Goal: Find specific page/section: Find specific page/section

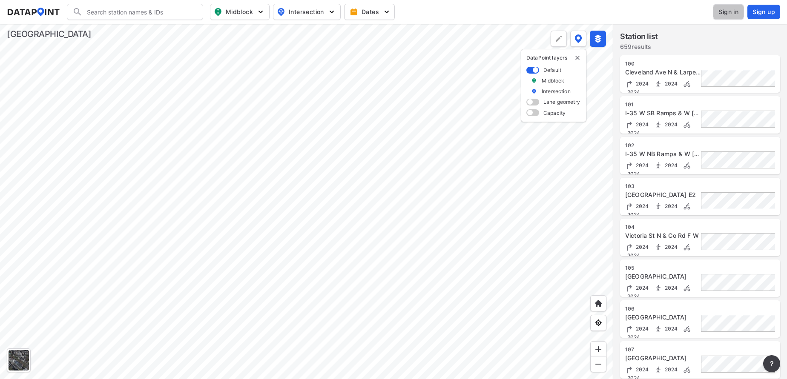
click at [730, 14] on span "Sign in" at bounding box center [728, 12] width 20 height 9
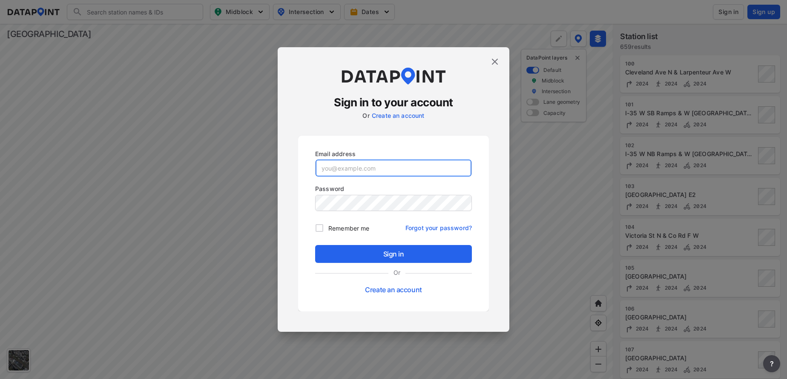
type input "[EMAIL_ADDRESS][DOMAIN_NAME][PERSON_NAME]"
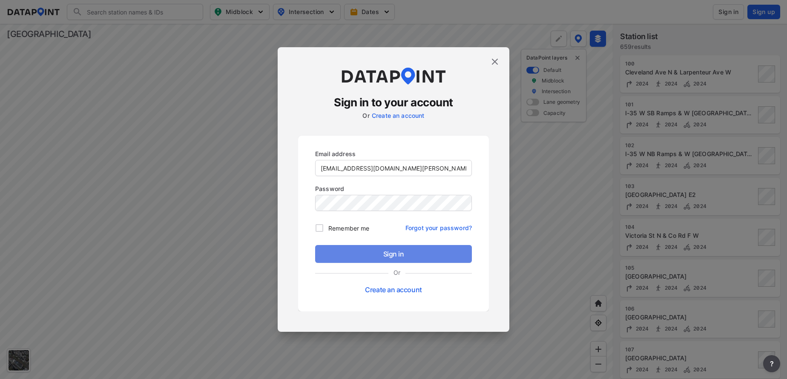
click at [401, 253] on span "Sign in" at bounding box center [393, 254] width 143 height 10
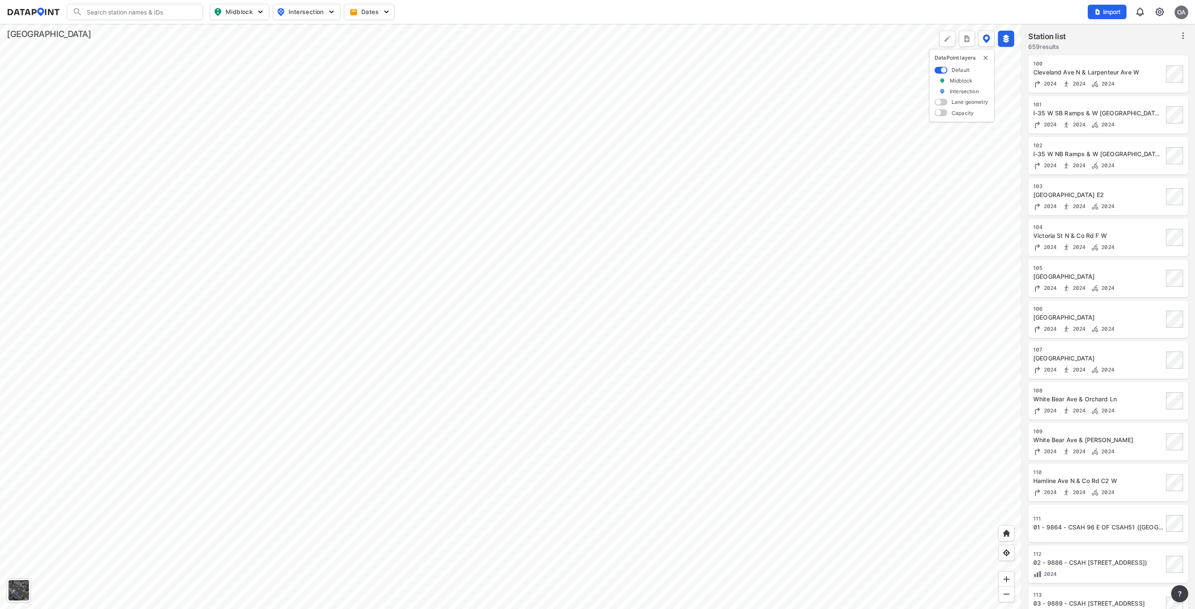
click at [100, 13] on input "Search" at bounding box center [140, 12] width 115 height 14
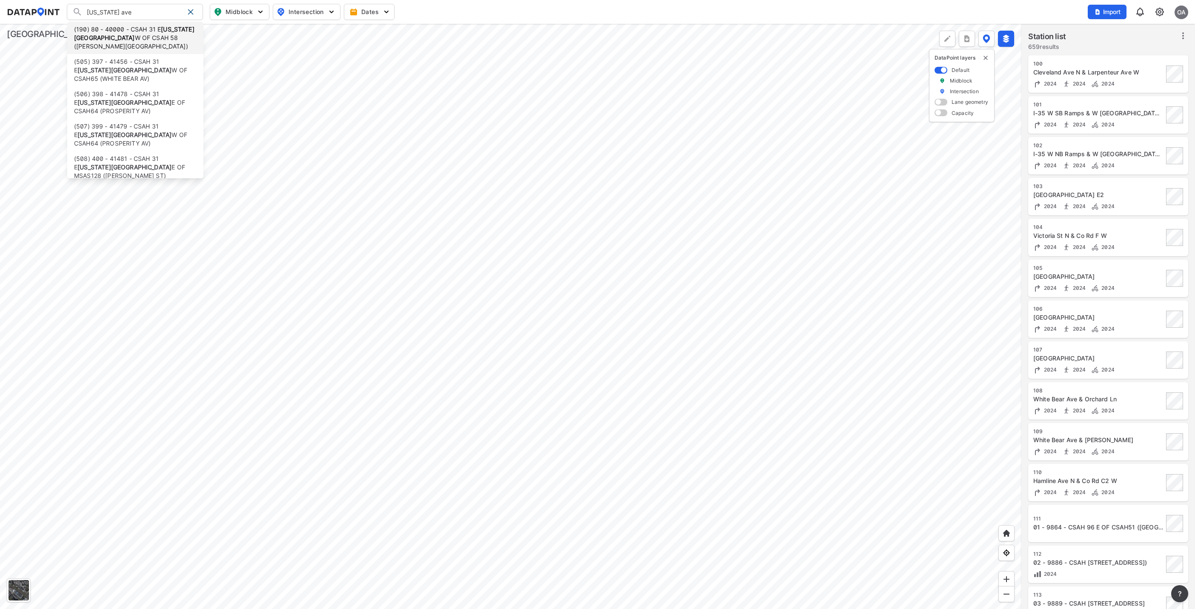
click at [110, 39] on strong "Maryland Ave" at bounding box center [134, 34] width 120 height 16
type input "(190) 80 - 40000 - CSAH [STREET_ADDRESS][US_STATE] ([PERSON_NAME][GEOGRAPHIC_DA…"
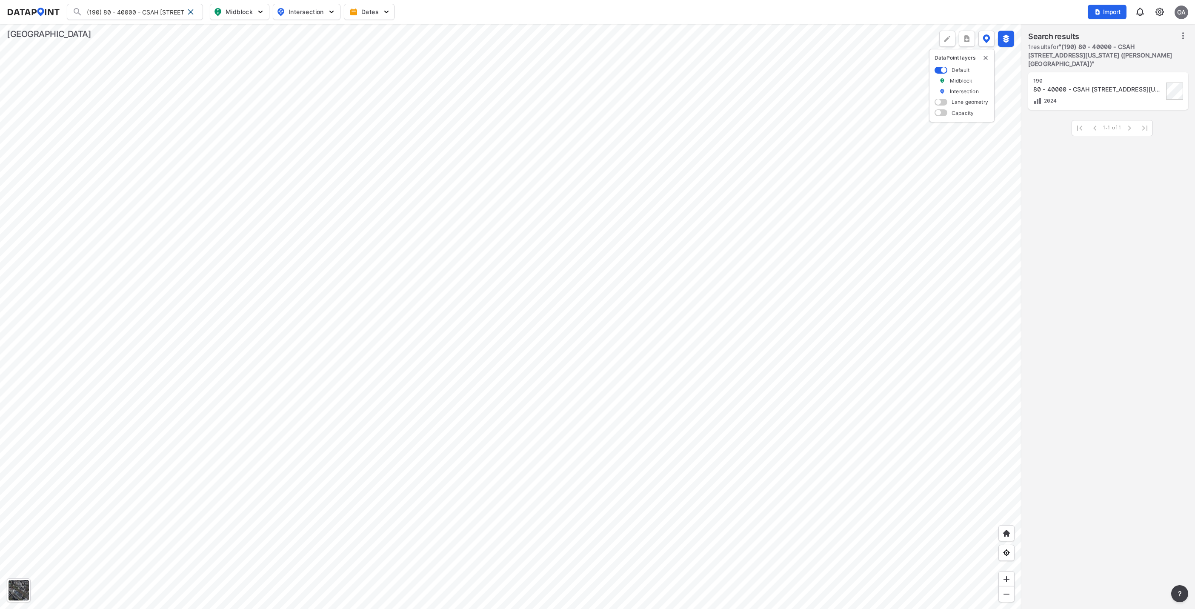
click at [786, 85] on div "80 - 40000 - CSAH [STREET_ADDRESS][US_STATE] ([PERSON_NAME][GEOGRAPHIC_DATA])" at bounding box center [1098, 89] width 130 height 9
click at [508, 340] on div at bounding box center [510, 316] width 1021 height 585
click at [593, 309] on div at bounding box center [510, 316] width 1021 height 585
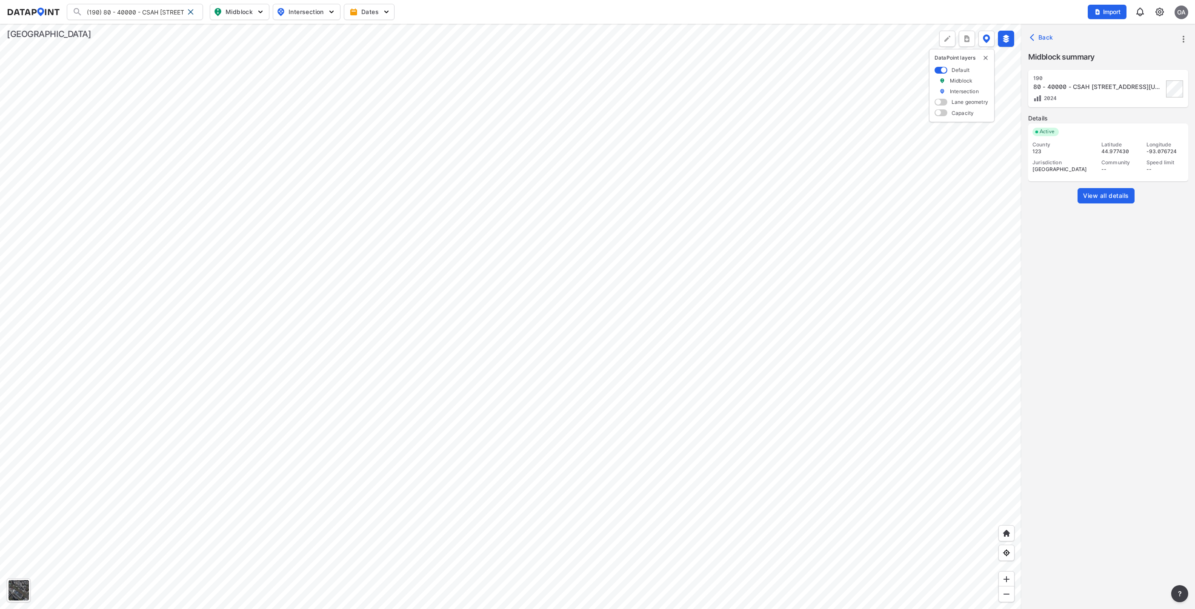
click at [516, 231] on div at bounding box center [510, 316] width 1021 height 585
click at [464, 206] on div at bounding box center [510, 316] width 1021 height 585
click at [786, 197] on span "View all details" at bounding box center [1106, 196] width 46 height 9
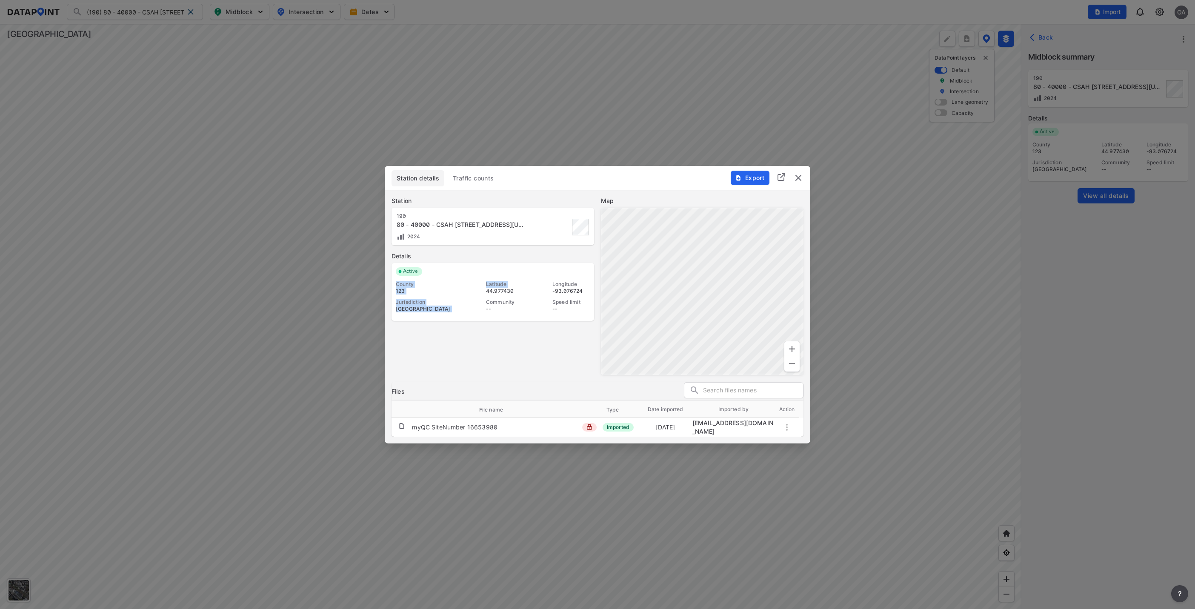
drag, startPoint x: 484, startPoint y: 291, endPoint x: 581, endPoint y: 269, distance: 99.2
click at [581, 269] on div "Active County 123 Jurisdiction Ramsey County Latitude 44.977430 Community -- Lo…" at bounding box center [493, 292] width 203 height 58
click at [786, 229] on div at bounding box center [597, 304] width 1195 height 609
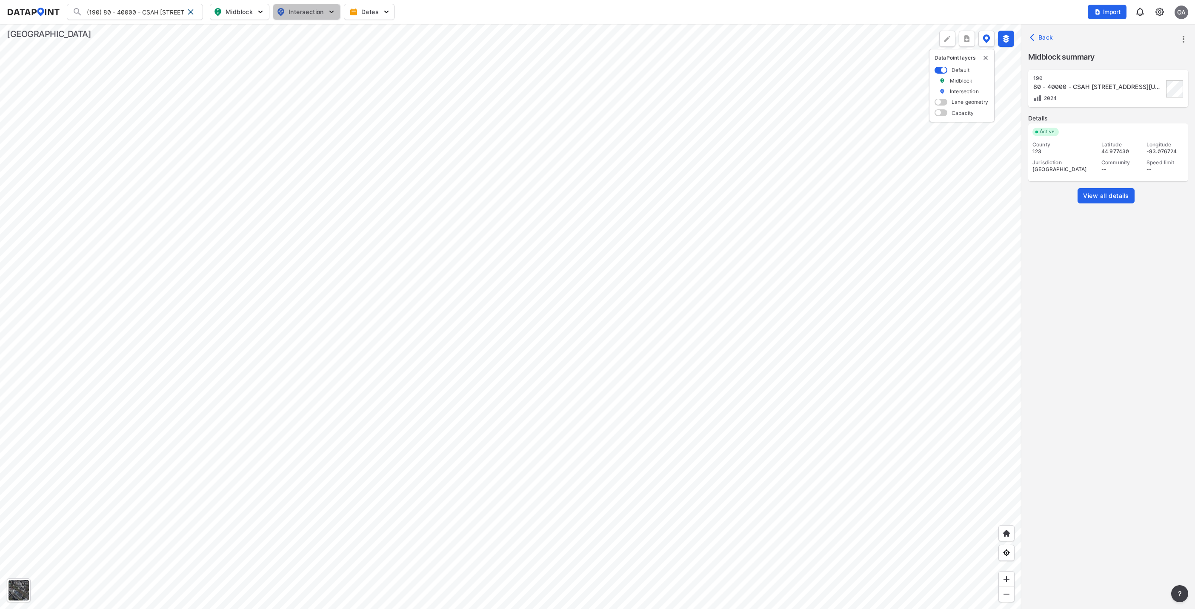
click at [334, 9] on img "button" at bounding box center [331, 12] width 9 height 9
click at [254, 49] on input "Turning count" at bounding box center [257, 46] width 9 height 9
checkbox input "true"
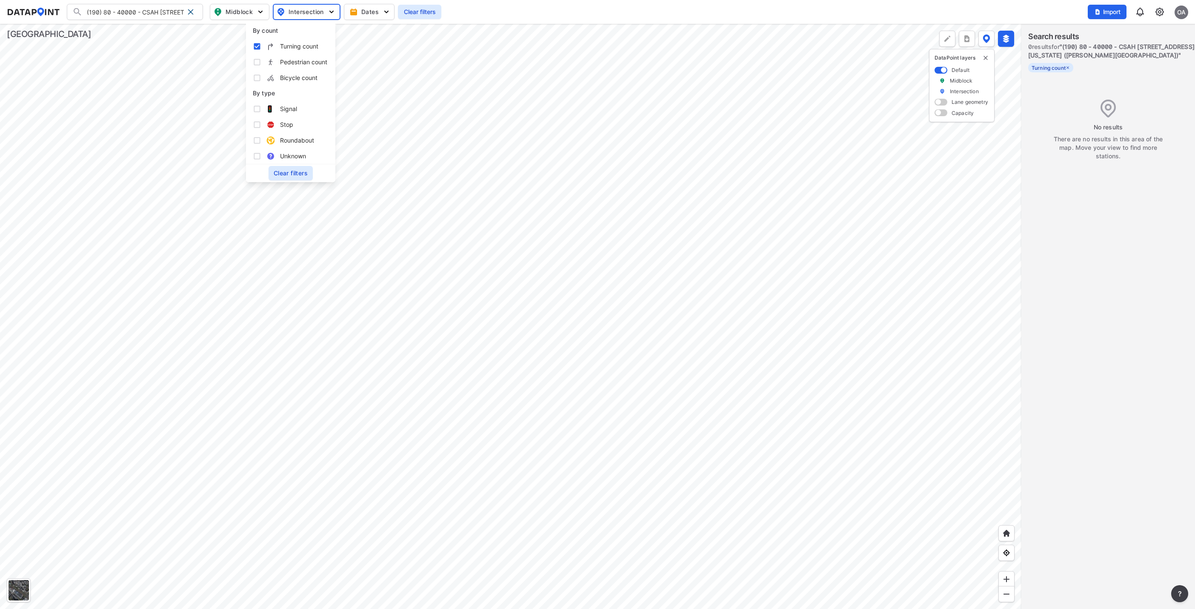
click at [29, 6] on div "(190) 80 - 40000 - CSAH 31 E Maryland Ave W OF CSAH 58 (EDGERTON ST) (190) 80 -…" at bounding box center [598, 12] width 1182 height 16
click at [31, 10] on img at bounding box center [33, 12] width 53 height 9
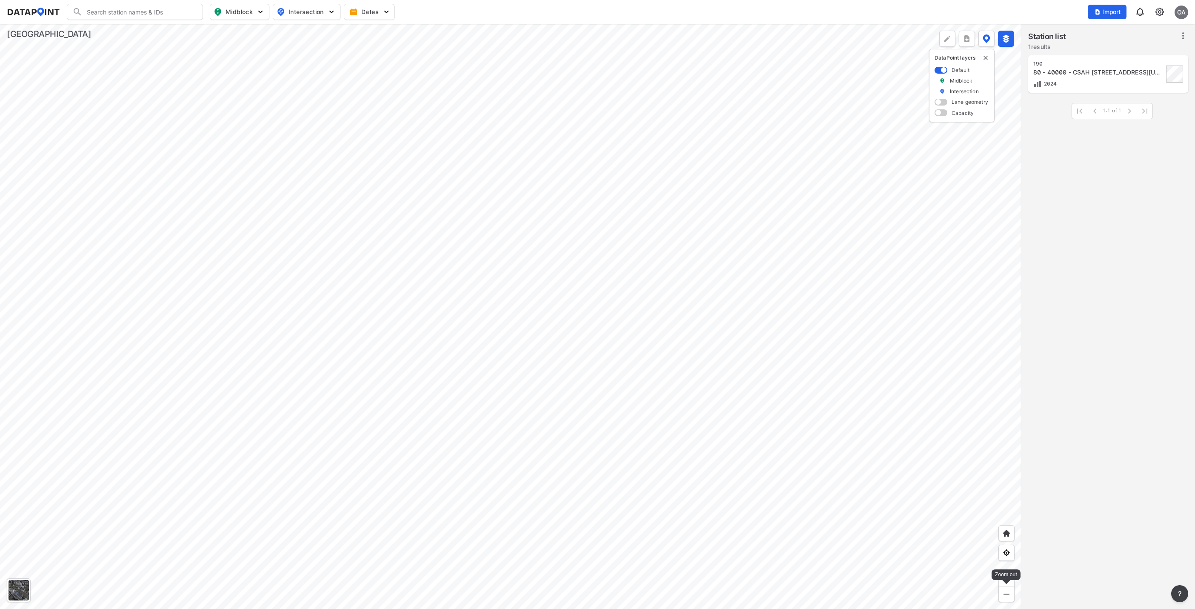
click at [786, 379] on img at bounding box center [1006, 594] width 9 height 9
click at [786, 379] on img at bounding box center [1006, 579] width 9 height 9
click at [786, 379] on div at bounding box center [1007, 594] width 16 height 16
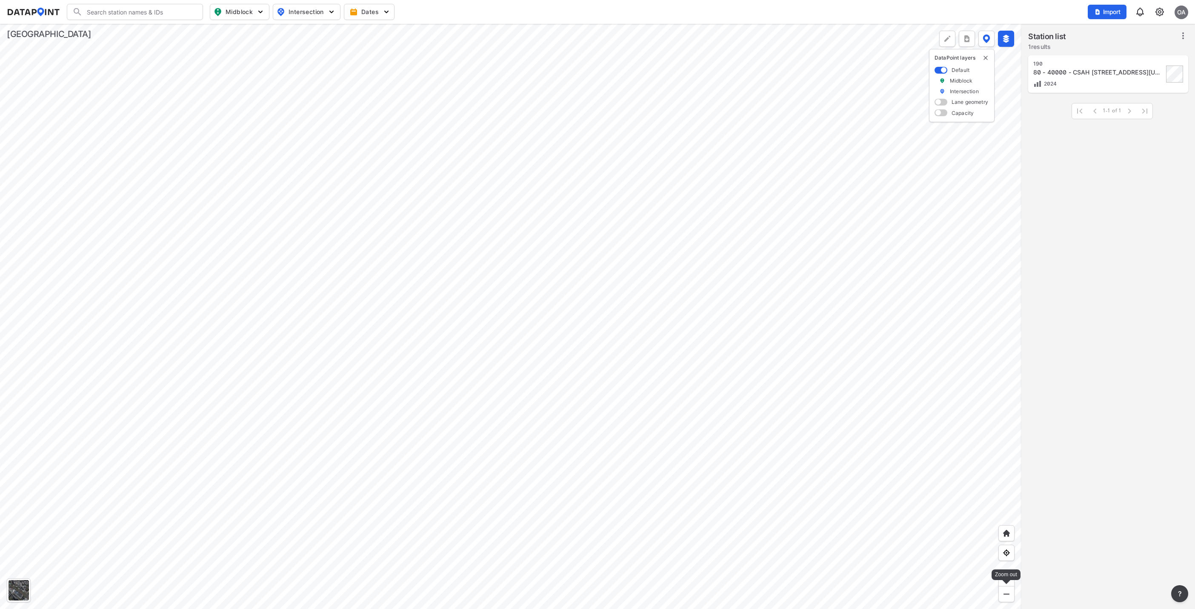
click at [786, 379] on img at bounding box center [1006, 594] width 9 height 9
click at [324, 11] on span "Intersection" at bounding box center [306, 12] width 58 height 10
click at [242, 13] on span "Midblock" at bounding box center [239, 12] width 50 height 10
click at [303, 11] on span "Intersection" at bounding box center [306, 12] width 58 height 10
click at [253, 46] on input "Turning count" at bounding box center [257, 46] width 9 height 9
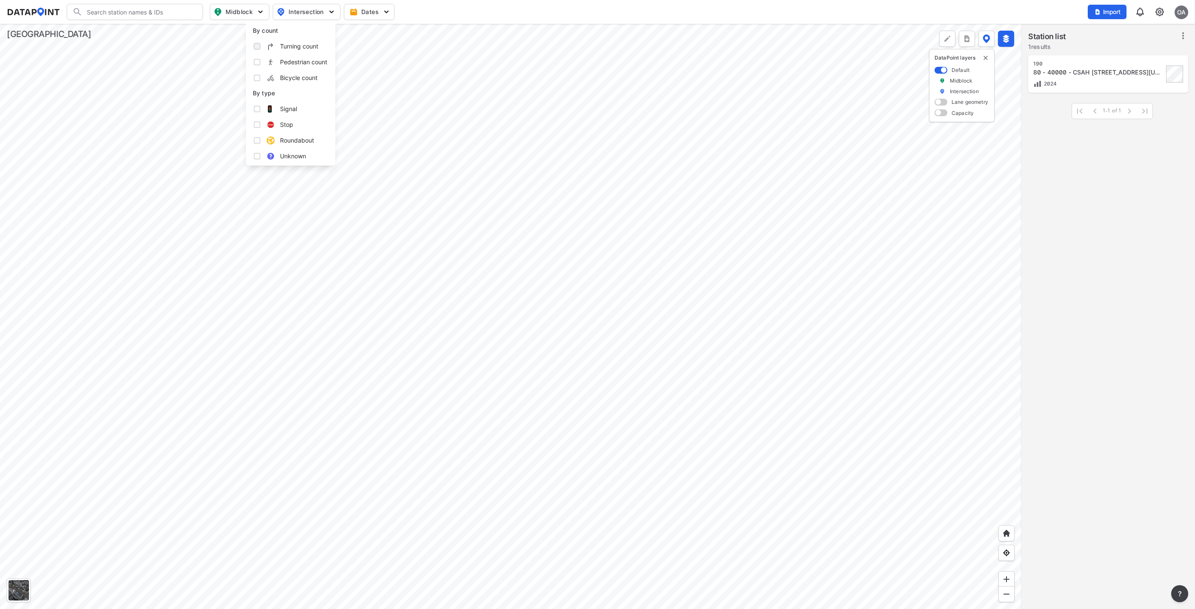
checkbox input "true"
click at [481, 110] on div at bounding box center [510, 316] width 1021 height 585
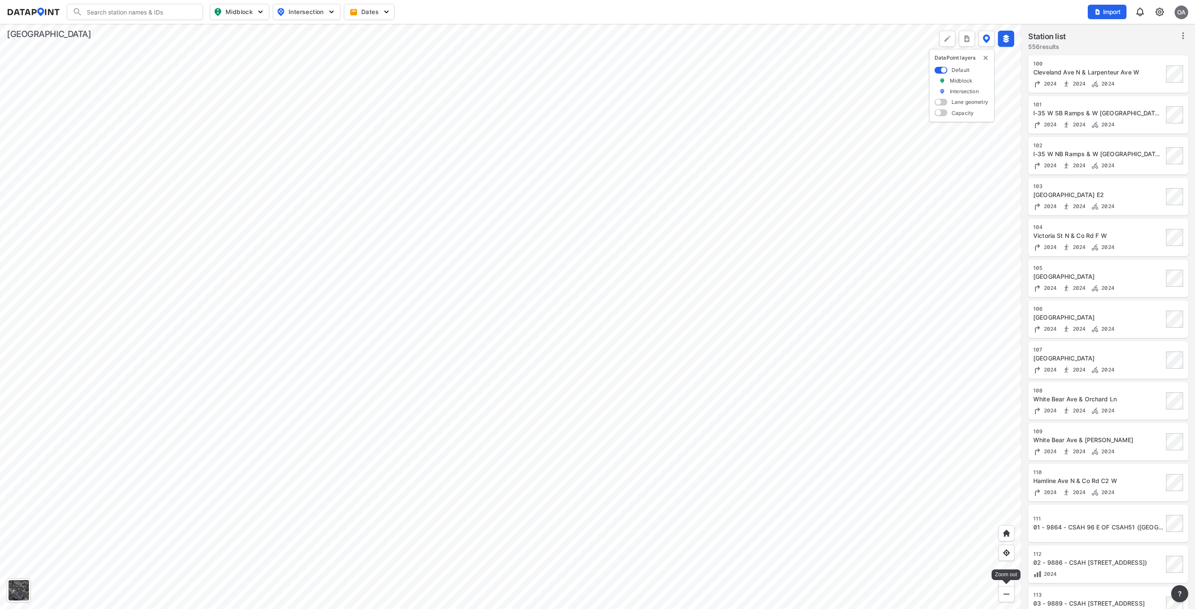
click at [1007, 599] on div at bounding box center [1007, 594] width 16 height 16
click at [1004, 596] on img at bounding box center [1006, 594] width 9 height 9
click at [326, 14] on span "Intersection" at bounding box center [306, 12] width 58 height 10
click at [255, 49] on input "Turning count" at bounding box center [257, 46] width 9 height 9
checkbox input "true"
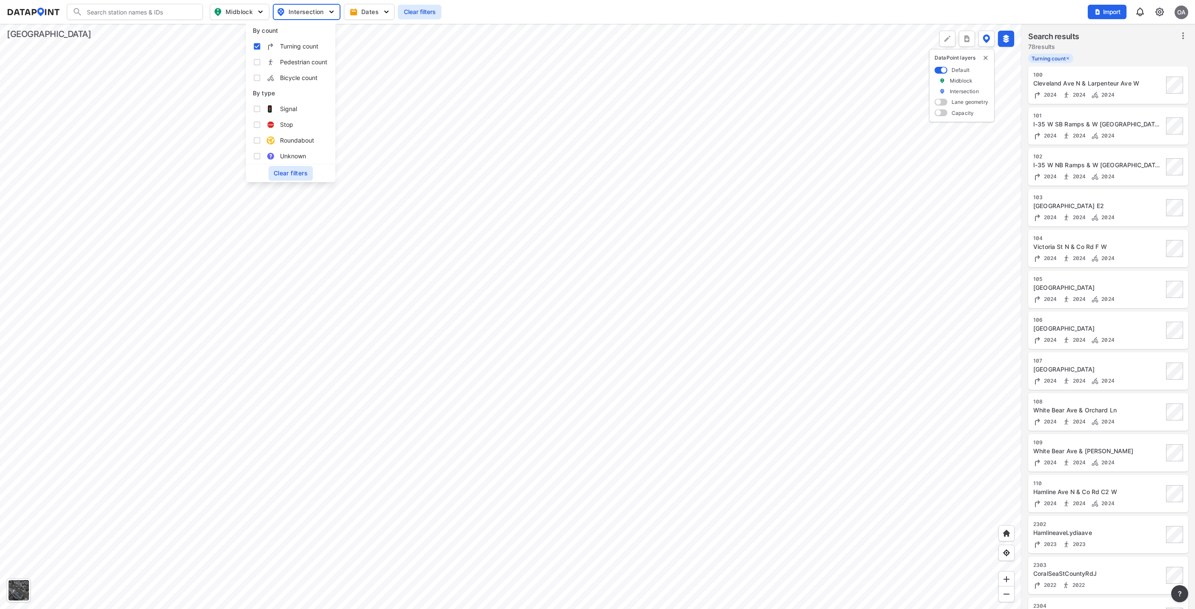
click at [674, 78] on div at bounding box center [510, 316] width 1021 height 585
click at [107, 13] on input "Search" at bounding box center [140, 12] width 115 height 14
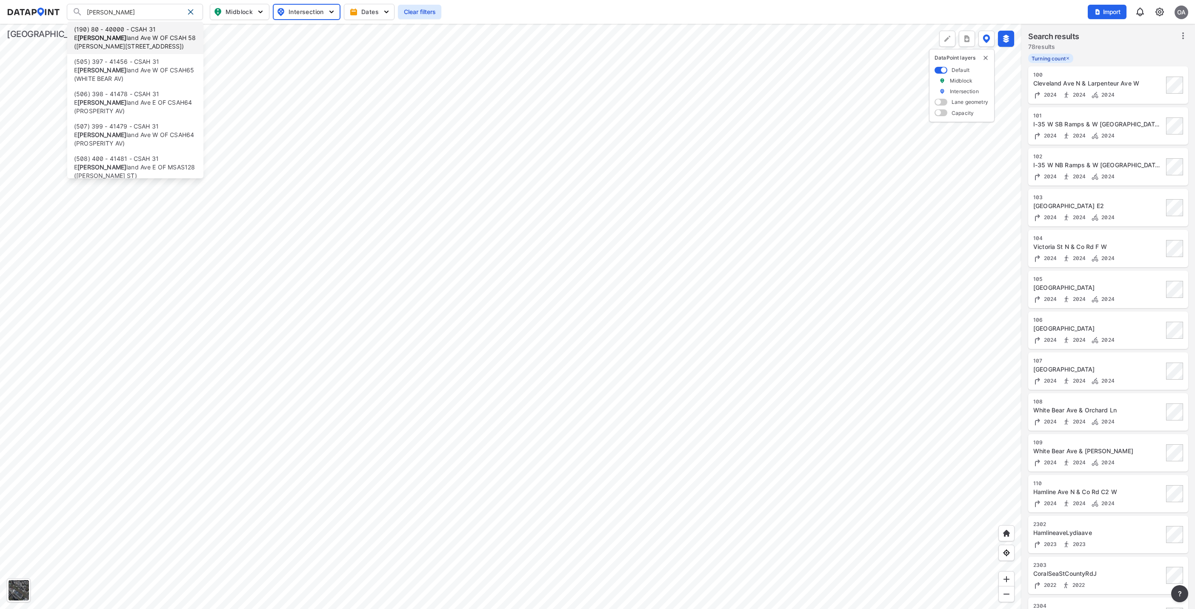
click at [94, 34] on li "(190) 80 - 40000 - CSAH [STREET_ADDRESS][PERSON_NAME] ([PERSON_NAME][GEOGRAPHIC…" at bounding box center [135, 38] width 136 height 32
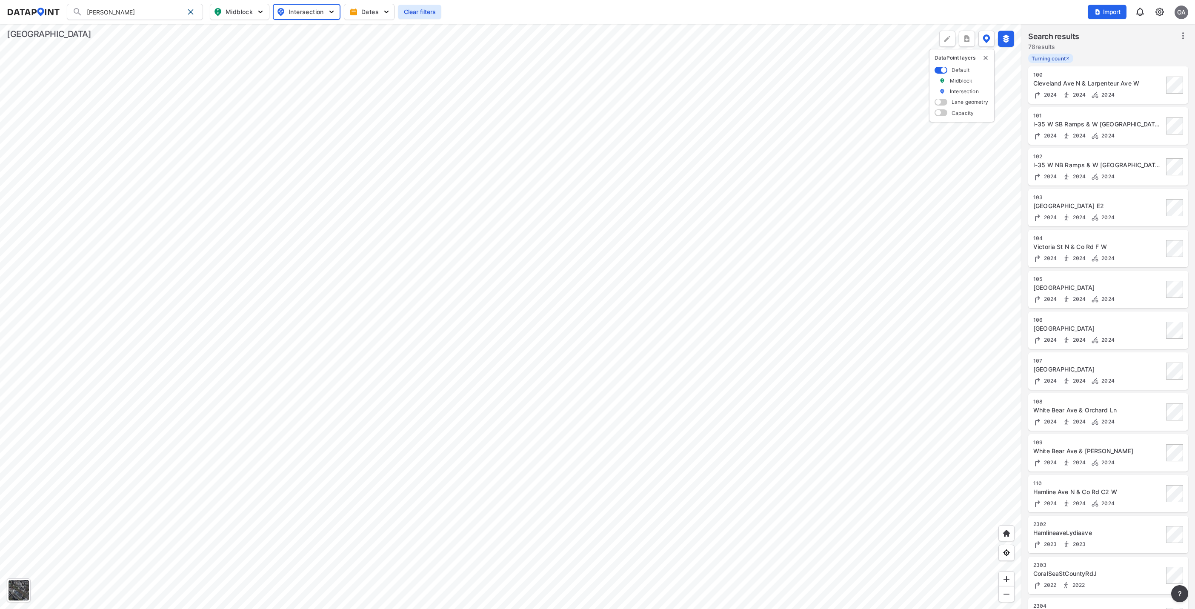
type input "(190) 80 - 40000 - CSAH [STREET_ADDRESS][US_STATE] ([PERSON_NAME][GEOGRAPHIC_DA…"
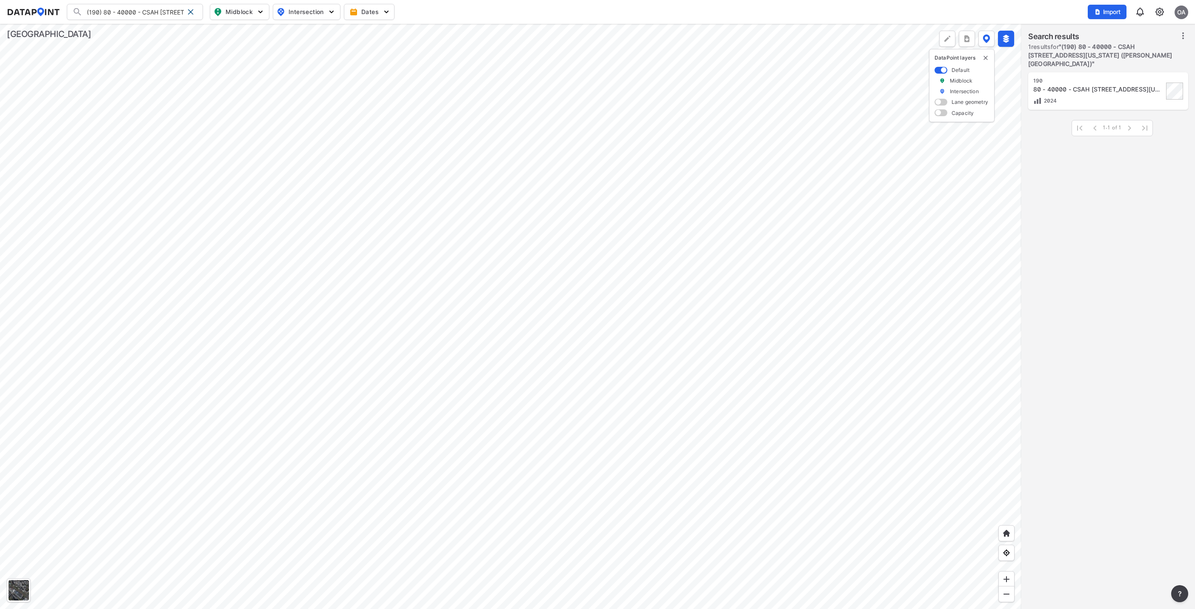
click at [573, 196] on div at bounding box center [510, 316] width 1021 height 585
click at [337, 294] on div at bounding box center [510, 316] width 1021 height 585
